Goal: Transaction & Acquisition: Purchase product/service

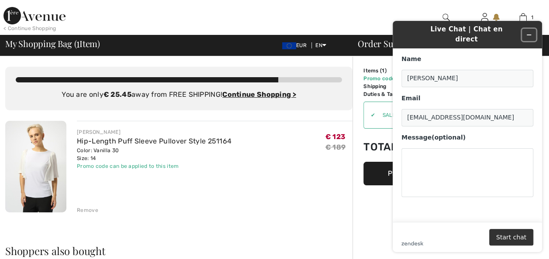
click at [529, 32] on icon "Minimize widget" at bounding box center [528, 35] width 6 height 6
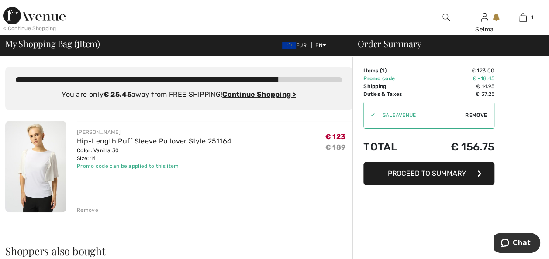
click at [58, 14] on img at bounding box center [34, 15] width 62 height 17
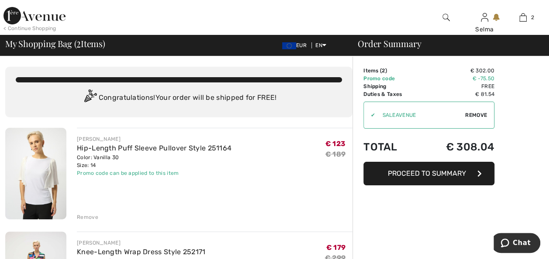
click at [91, 216] on div "Remove" at bounding box center [87, 217] width 21 height 8
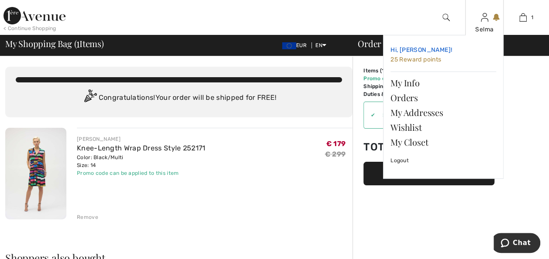
click at [432, 60] on span "25 Reward points" at bounding box center [415, 59] width 51 height 7
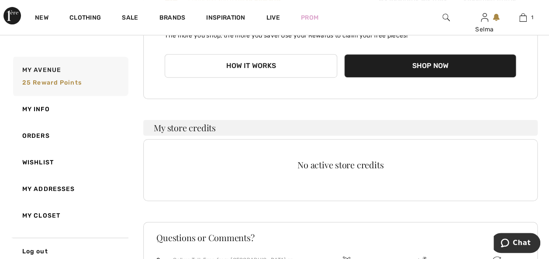
scroll to position [200, 0]
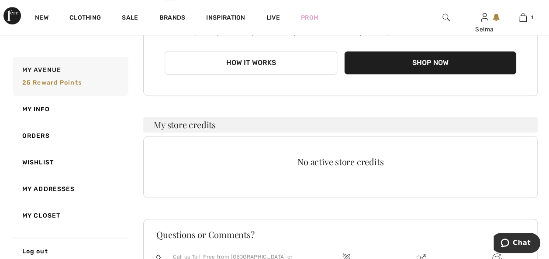
click at [428, 65] on button "Shop Now" at bounding box center [430, 63] width 172 height 24
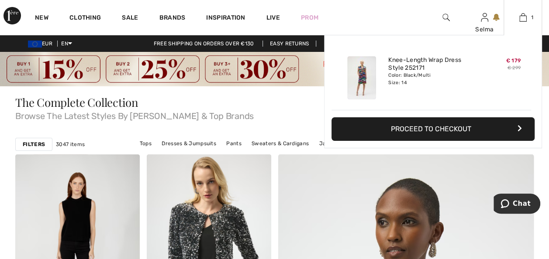
click at [437, 131] on button "Proceed to Checkout" at bounding box center [432, 129] width 203 height 24
